Goal: Check status: Check status

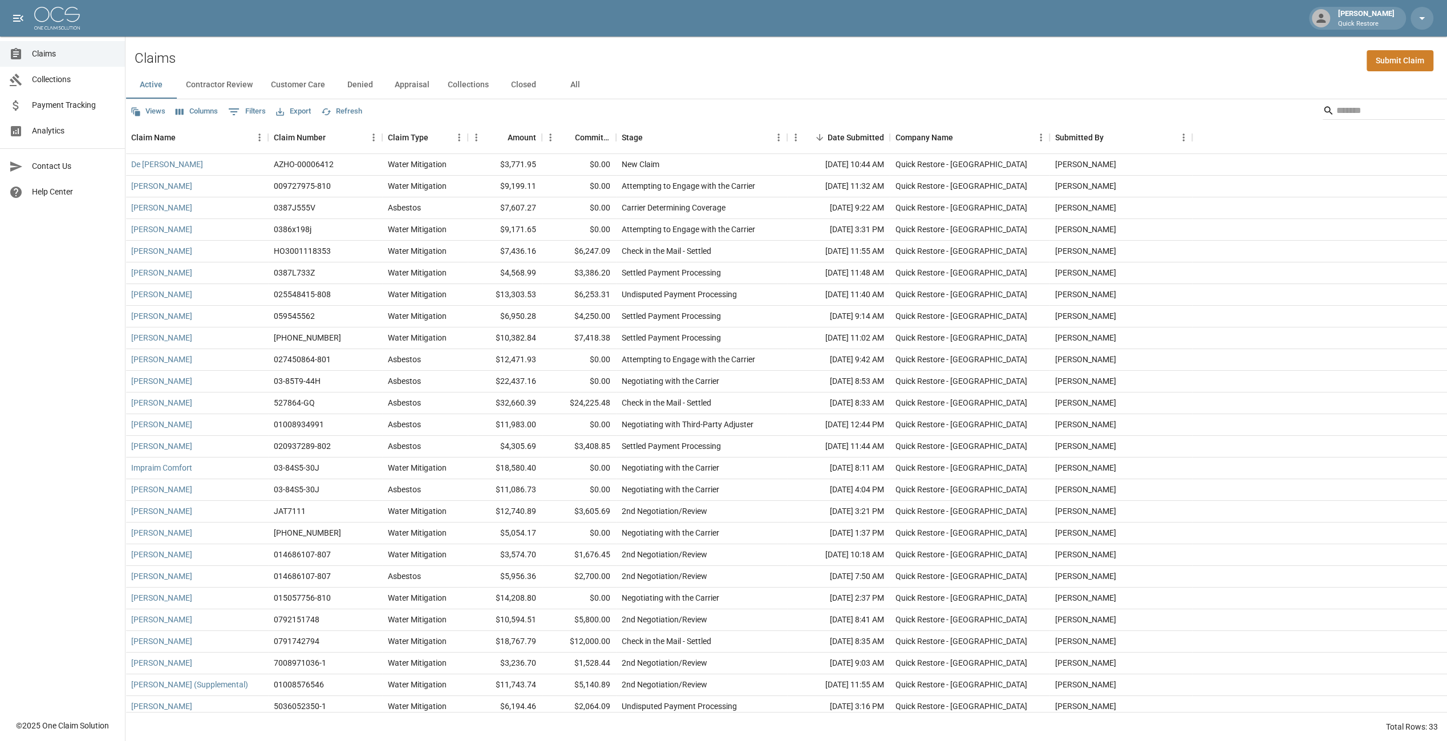
click at [576, 84] on button "All" at bounding box center [574, 84] width 51 height 27
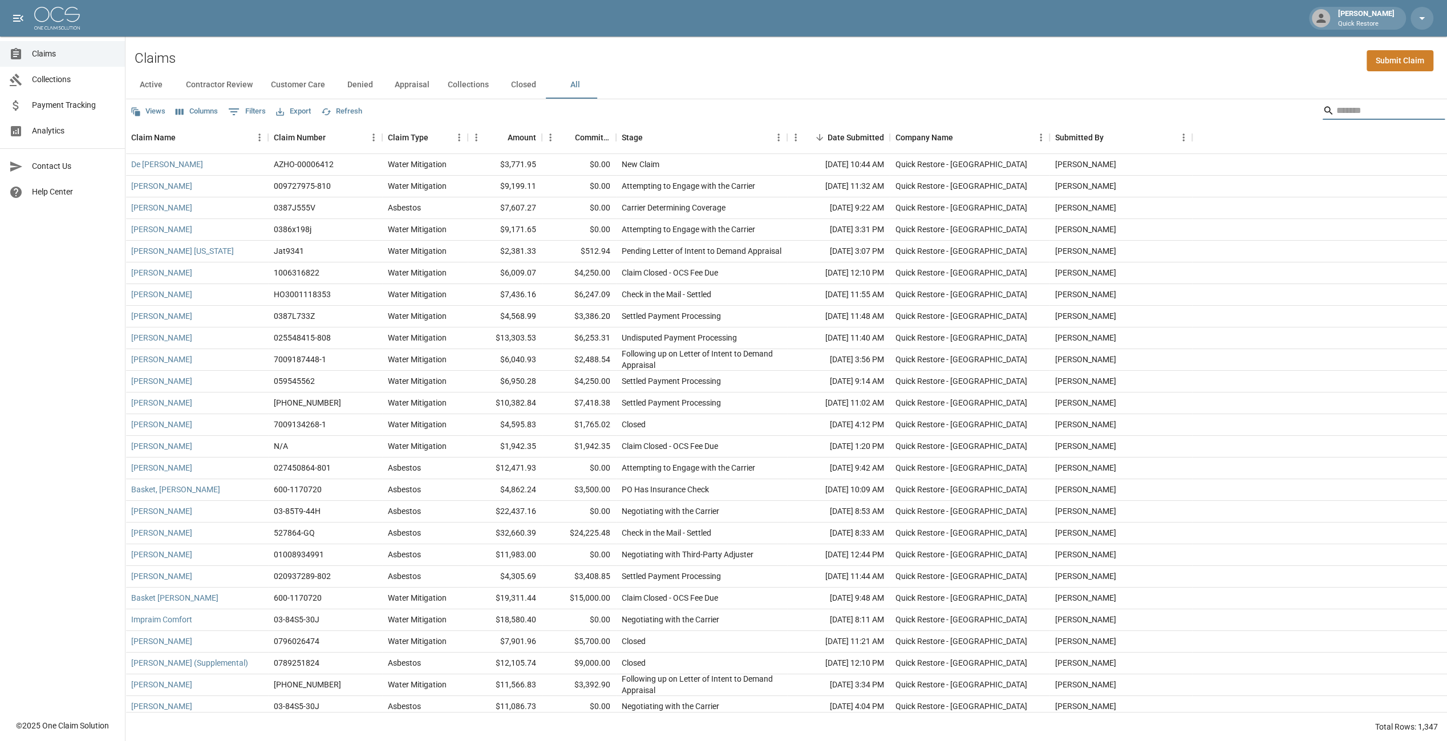
click at [1357, 111] on input "Search" at bounding box center [1381, 111] width 91 height 18
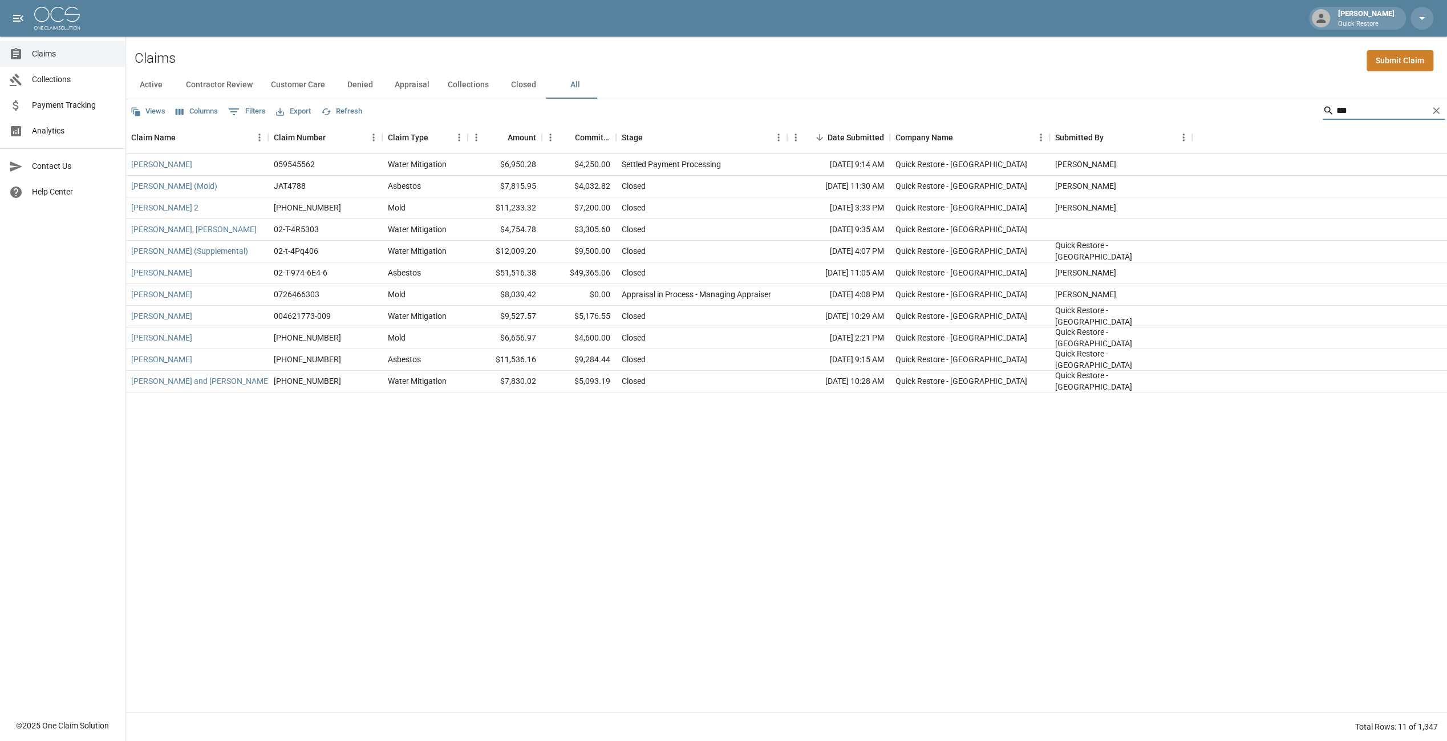
type input "***"
click at [194, 163] on div "[PERSON_NAME]" at bounding box center [196, 165] width 143 height 22
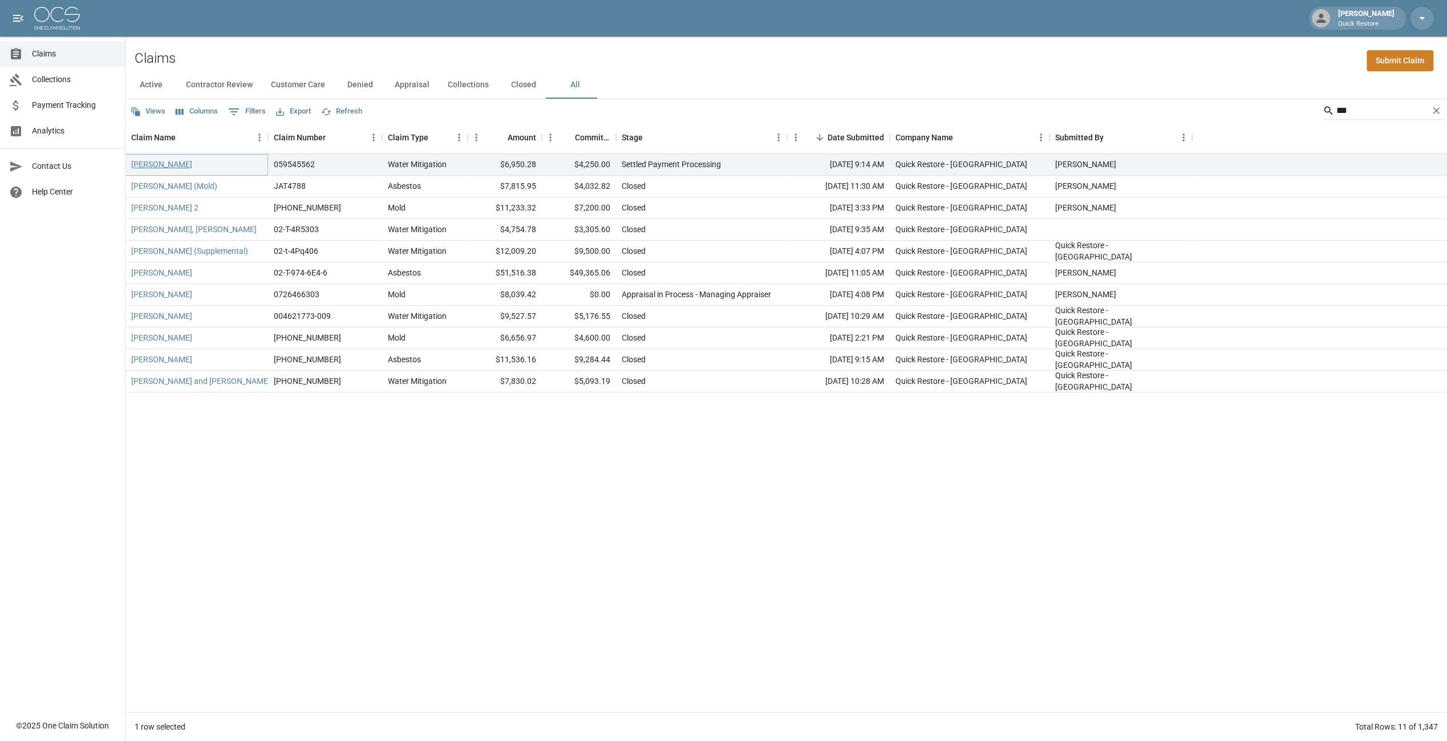
click at [163, 167] on link "[PERSON_NAME]" at bounding box center [161, 164] width 61 height 11
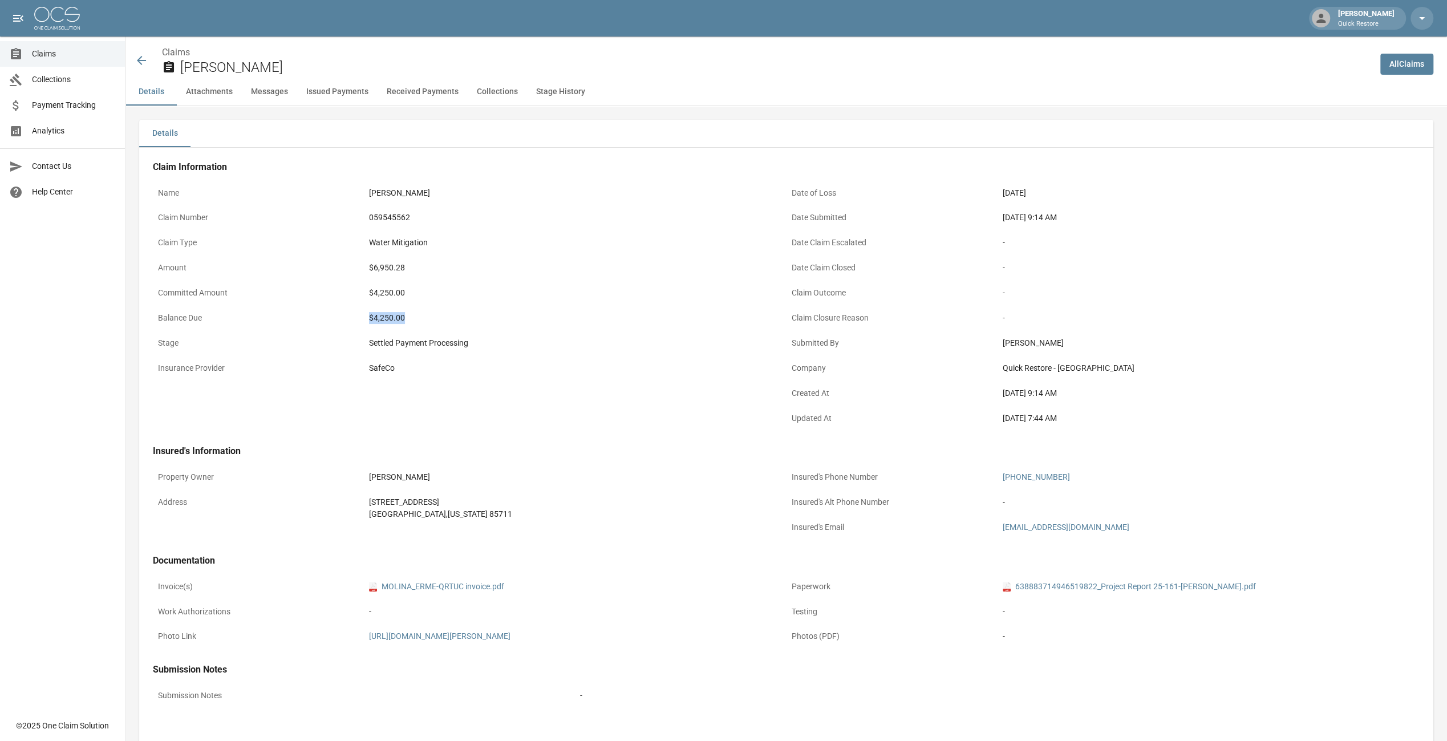
drag, startPoint x: 419, startPoint y: 321, endPoint x: 370, endPoint y: 315, distance: 49.9
click at [370, 315] on div "$4,250.00" at bounding box center [575, 318] width 412 height 12
click at [594, 402] on div "Name [PERSON_NAME] Claim Number 059545562 Claim Type Water Mitigation Amount $6…" at bounding box center [470, 307] width 634 height 250
drag, startPoint x: 369, startPoint y: 318, endPoint x: 424, endPoint y: 324, distance: 55.0
click at [424, 324] on div "$4,250.00" at bounding box center [575, 318] width 422 height 22
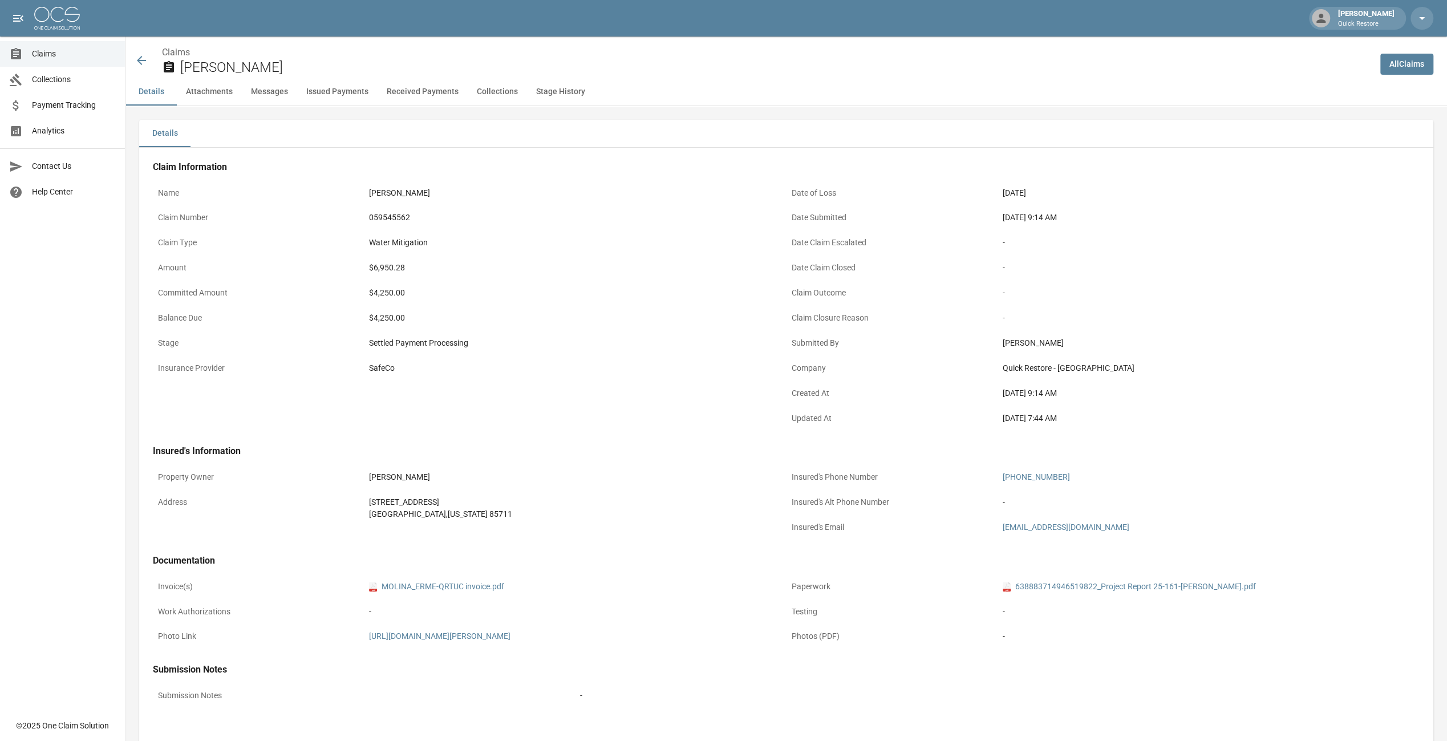
click at [584, 420] on div "Name [PERSON_NAME] Claim Number 059545562 Claim Type Water Mitigation Amount $6…" at bounding box center [470, 307] width 634 height 250
drag, startPoint x: 372, startPoint y: 291, endPoint x: 411, endPoint y: 294, distance: 38.3
click at [411, 294] on div "$4,250.00" at bounding box center [575, 293] width 412 height 12
click at [569, 325] on div "$4,250.00" at bounding box center [575, 318] width 422 height 22
drag, startPoint x: 366, startPoint y: 291, endPoint x: 448, endPoint y: 294, distance: 82.8
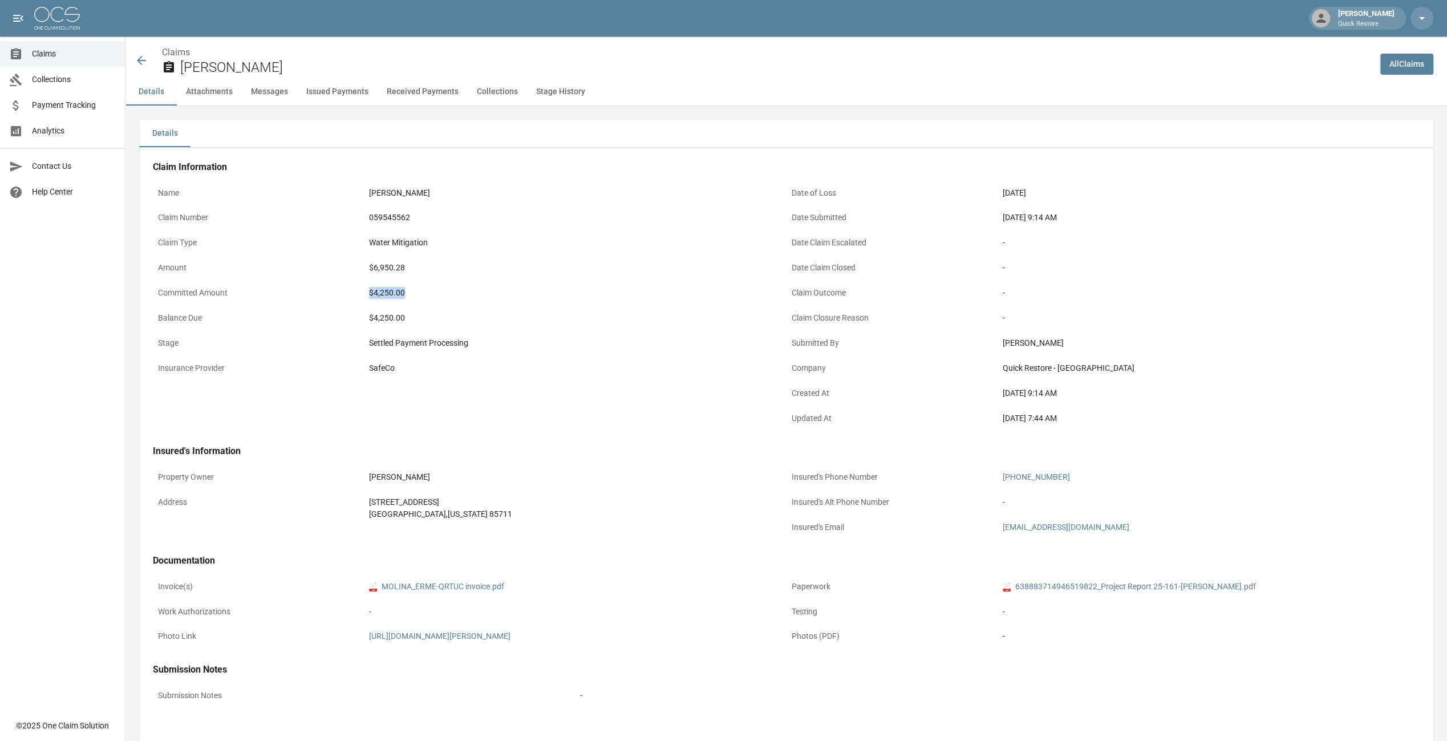
click at [448, 294] on div "$4,250.00" at bounding box center [575, 293] width 422 height 22
drag, startPoint x: 448, startPoint y: 294, endPoint x: 663, endPoint y: 360, distance: 225.0
click at [663, 360] on div "SafeCo" at bounding box center [575, 368] width 422 height 22
drag, startPoint x: 477, startPoint y: 343, endPoint x: 380, endPoint y: 318, distance: 100.7
click at [380, 318] on div "Name [PERSON_NAME] Claim Number 059545562 Claim Type Water Mitigation Amount $6…" at bounding box center [470, 307] width 634 height 250
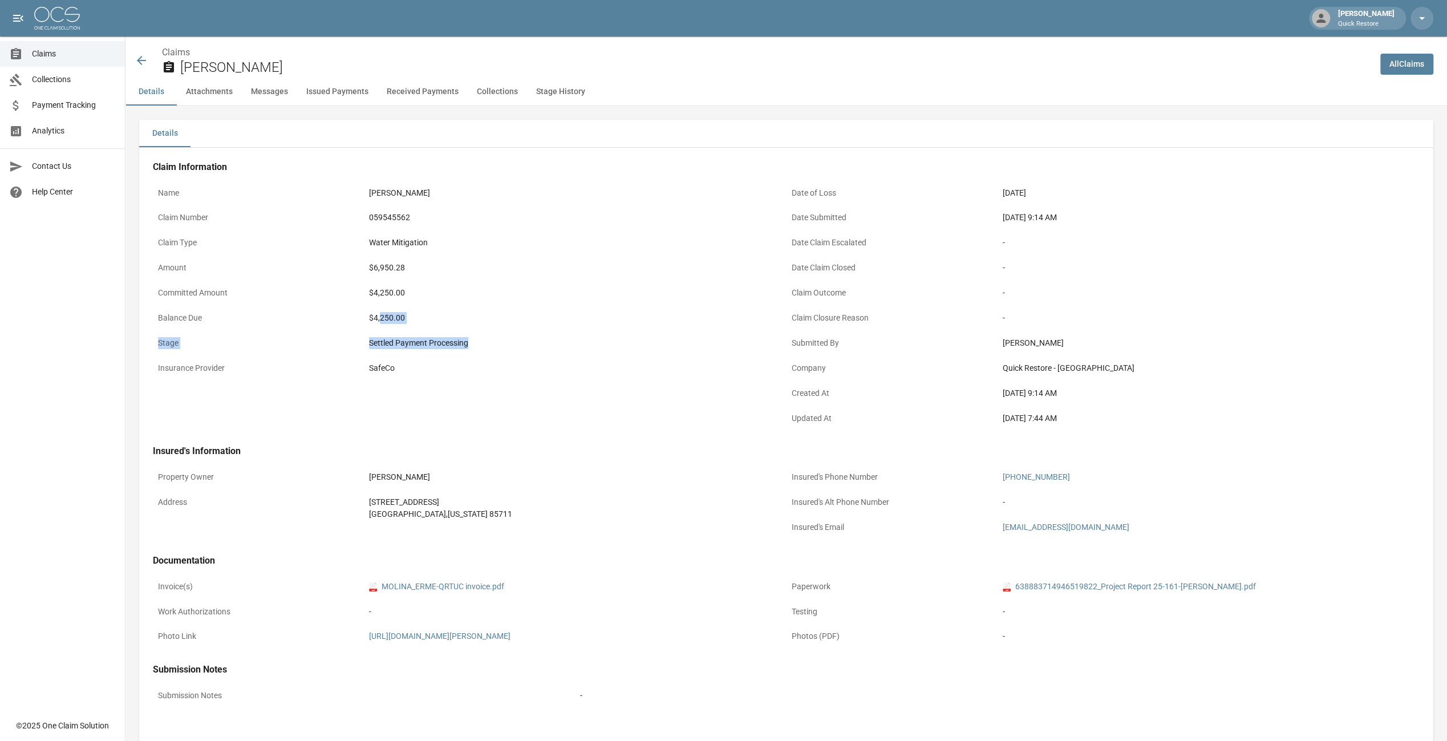
drag, startPoint x: 380, startPoint y: 318, endPoint x: 552, endPoint y: 346, distance: 174.5
click at [552, 346] on div "Settled Payment Processing" at bounding box center [575, 343] width 412 height 12
